Goal: Find specific page/section: Find specific page/section

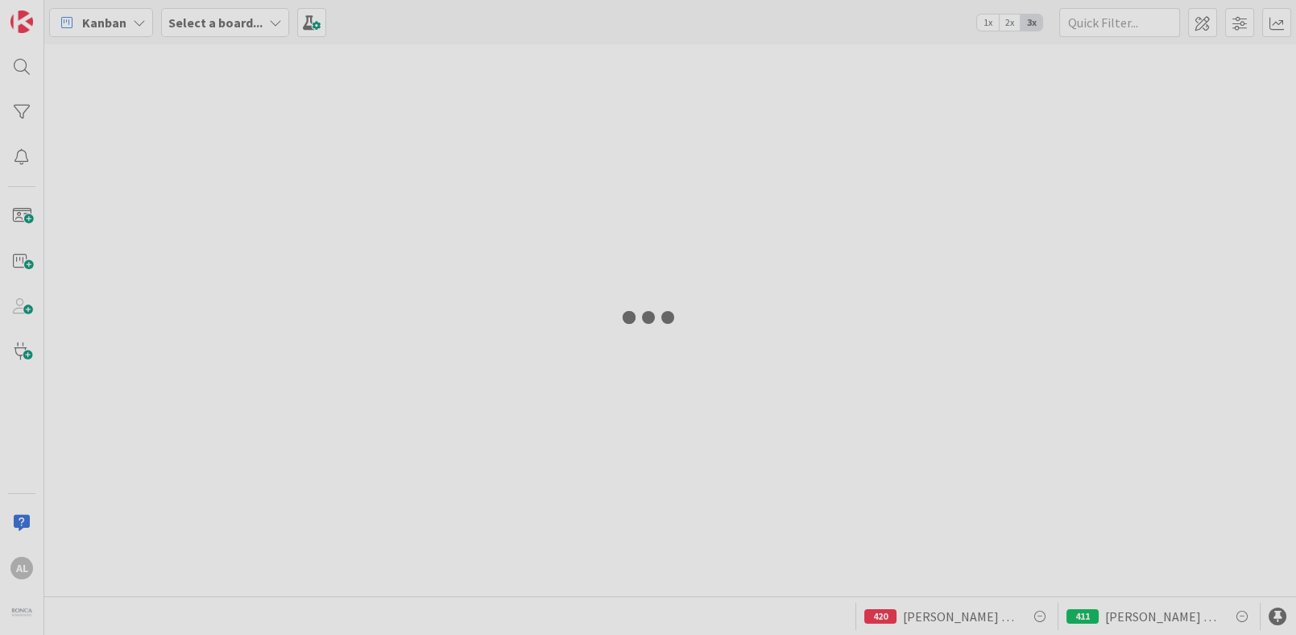
type input "[PERSON_NAME]"
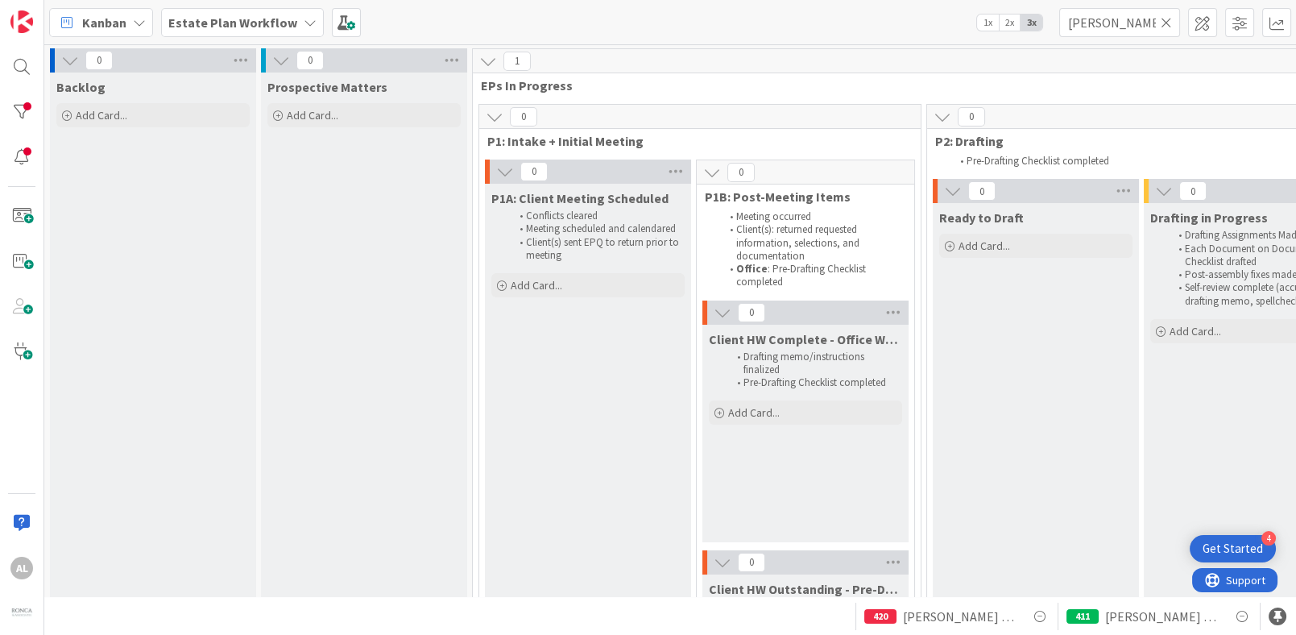
click at [1162, 24] on icon at bounding box center [1165, 22] width 11 height 14
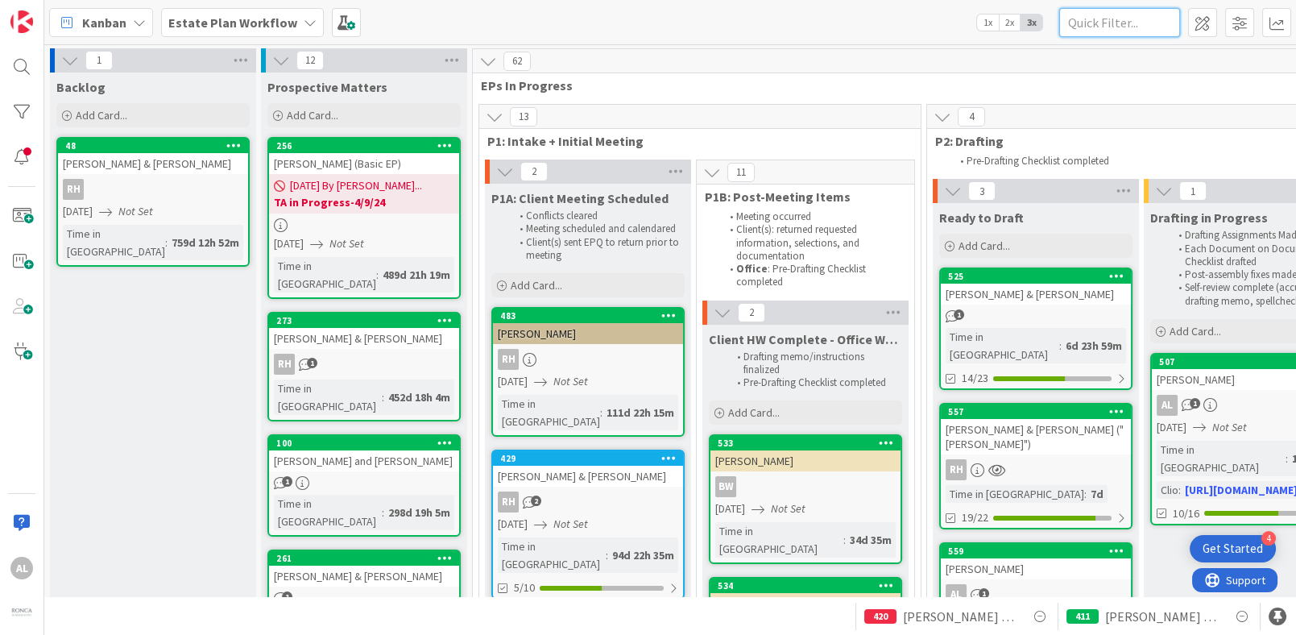
click at [1149, 22] on input "text" at bounding box center [1119, 22] width 121 height 29
type input "[PERSON_NAME]"
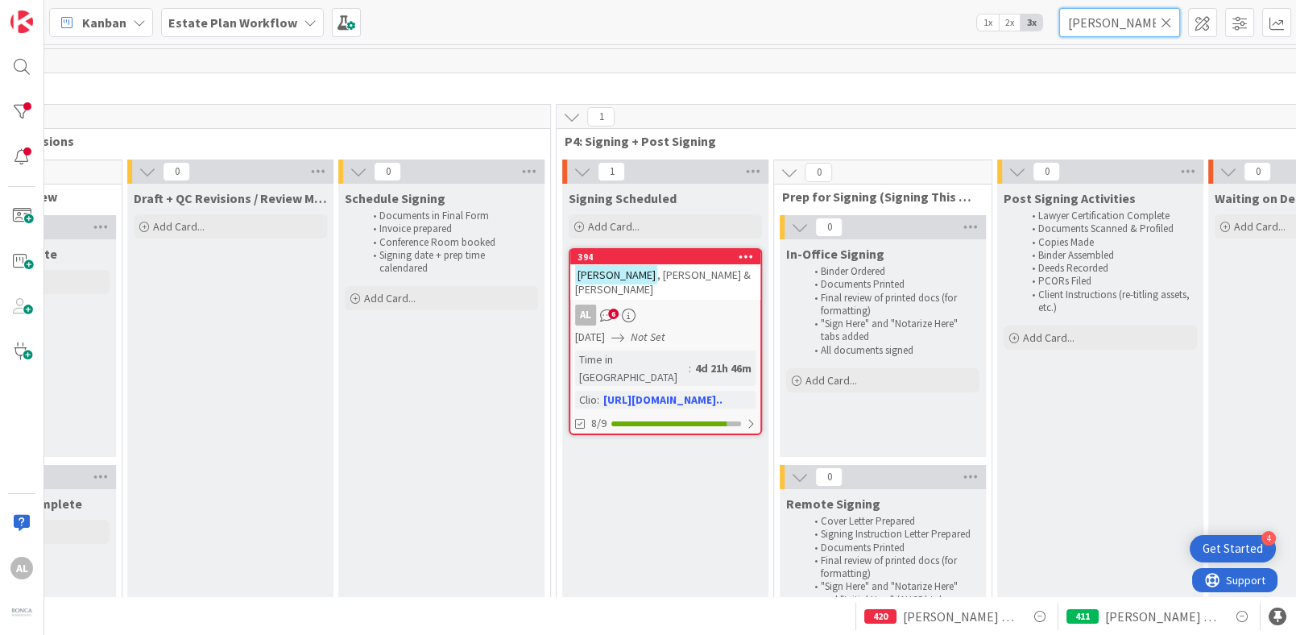
scroll to position [0, 1679]
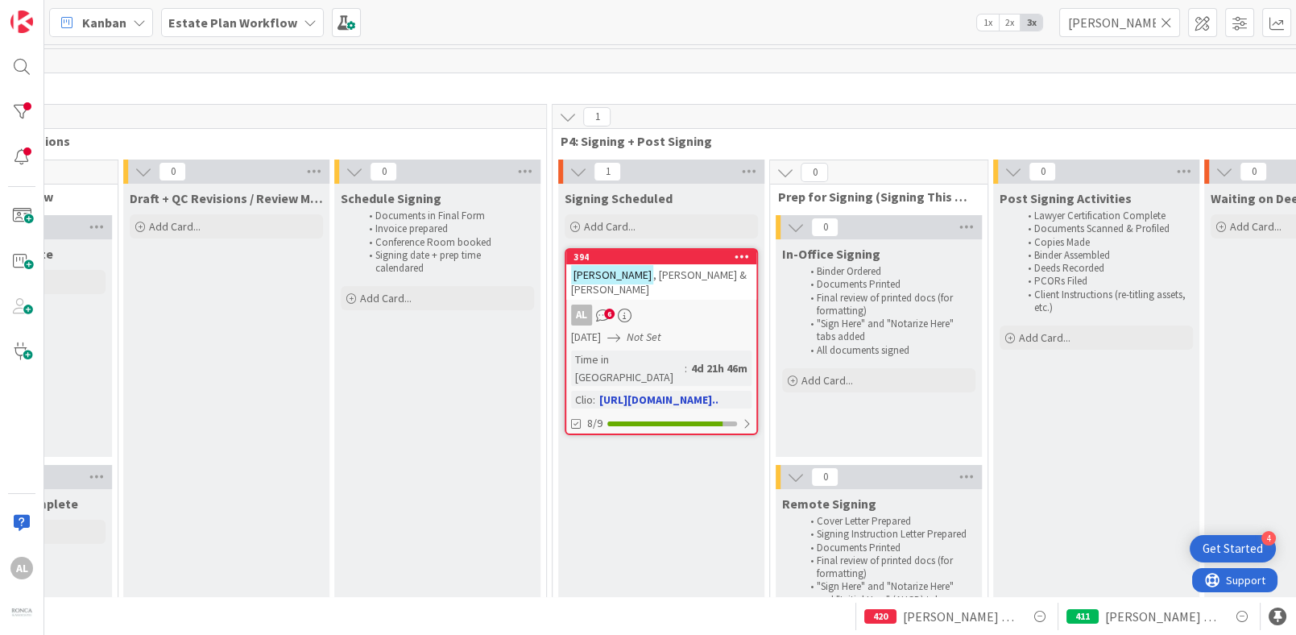
click at [722, 329] on div "[DATE] Not Set" at bounding box center [663, 337] width 185 height 17
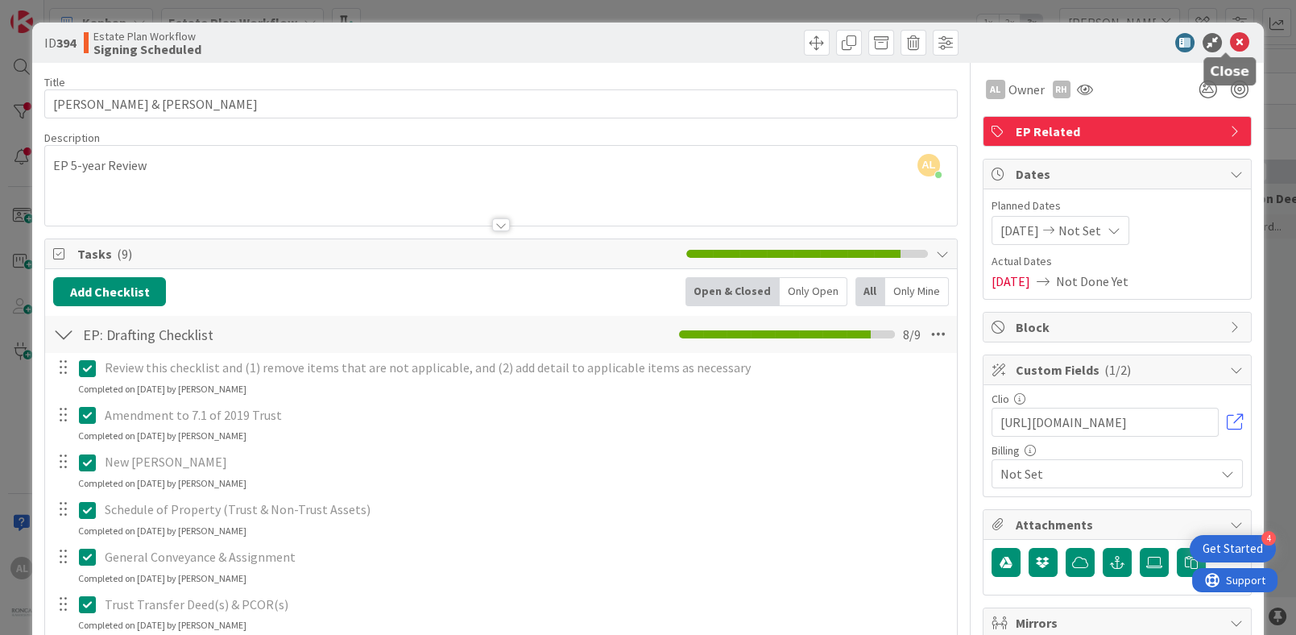
click at [1230, 40] on icon at bounding box center [1239, 42] width 19 height 19
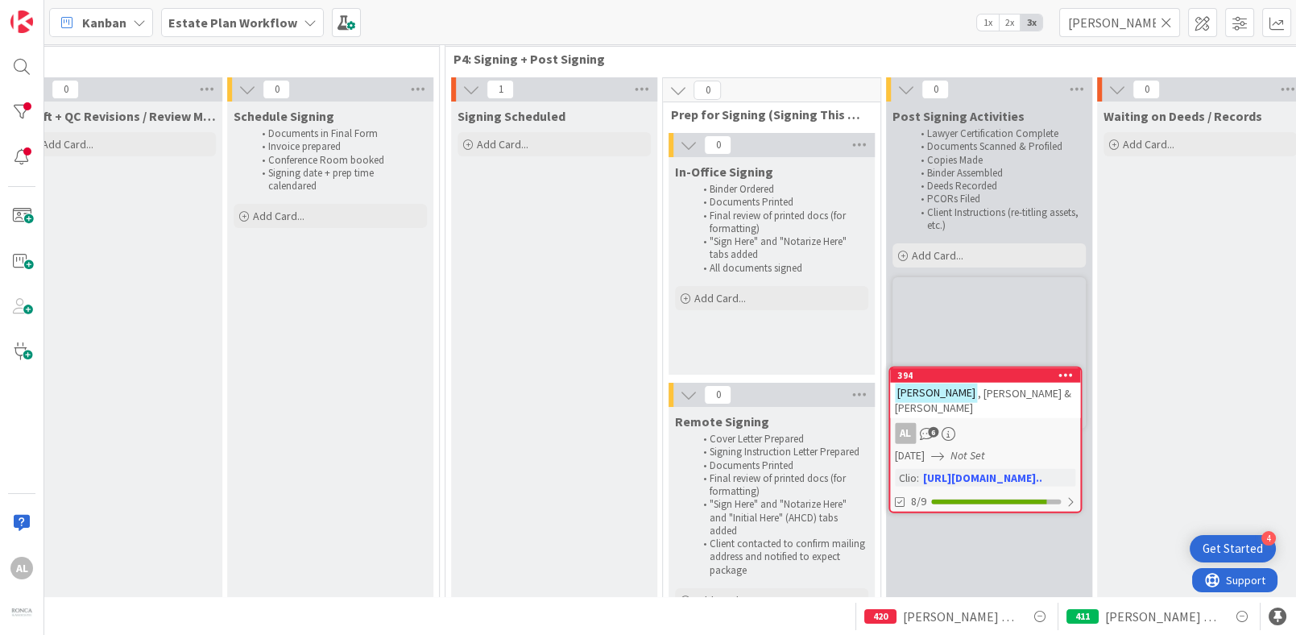
scroll to position [89, 1791]
